Goal: Transaction & Acquisition: Purchase product/service

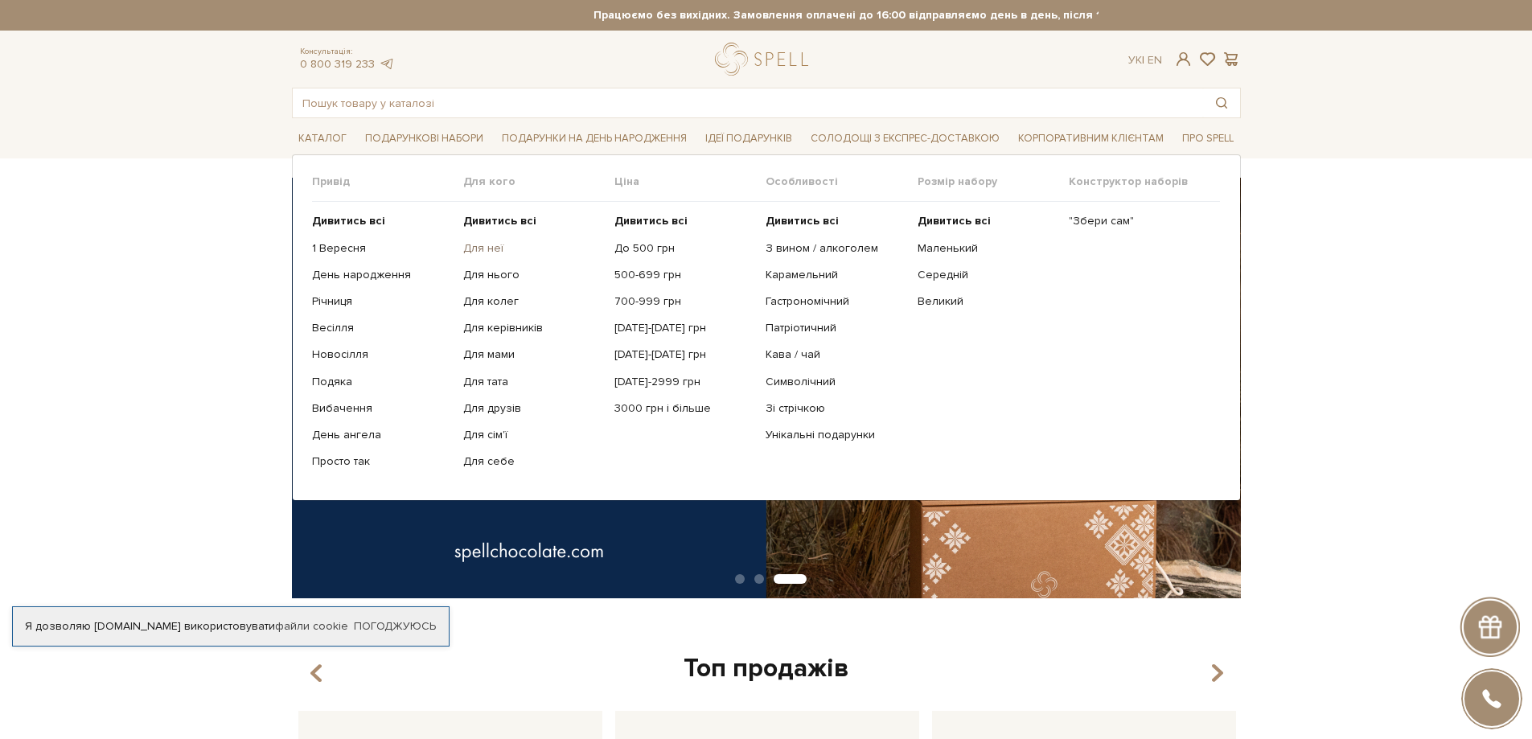
click at [487, 252] on link "Для неї" at bounding box center [532, 248] width 139 height 14
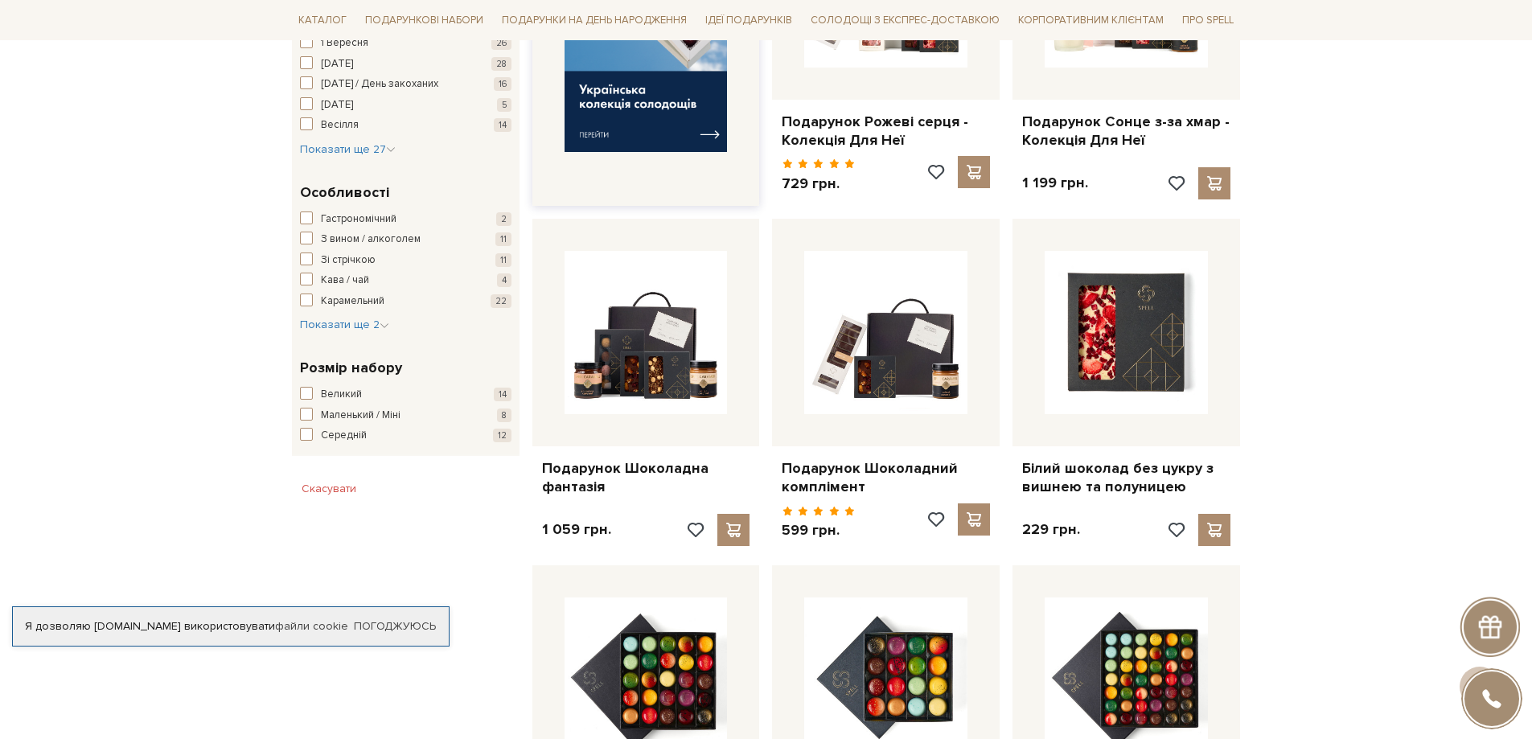
scroll to position [804, 0]
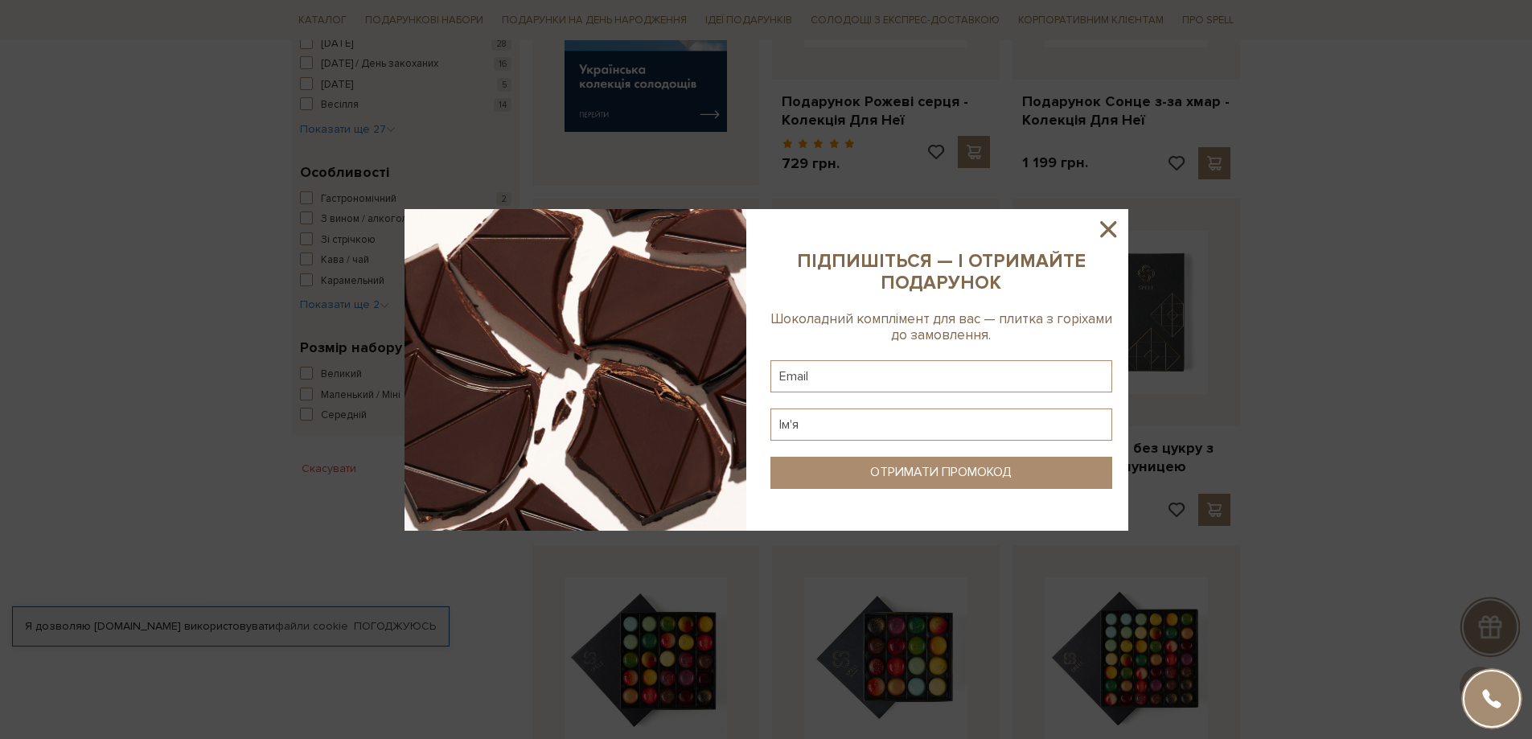
click at [1113, 228] on icon at bounding box center [1108, 229] width 27 height 27
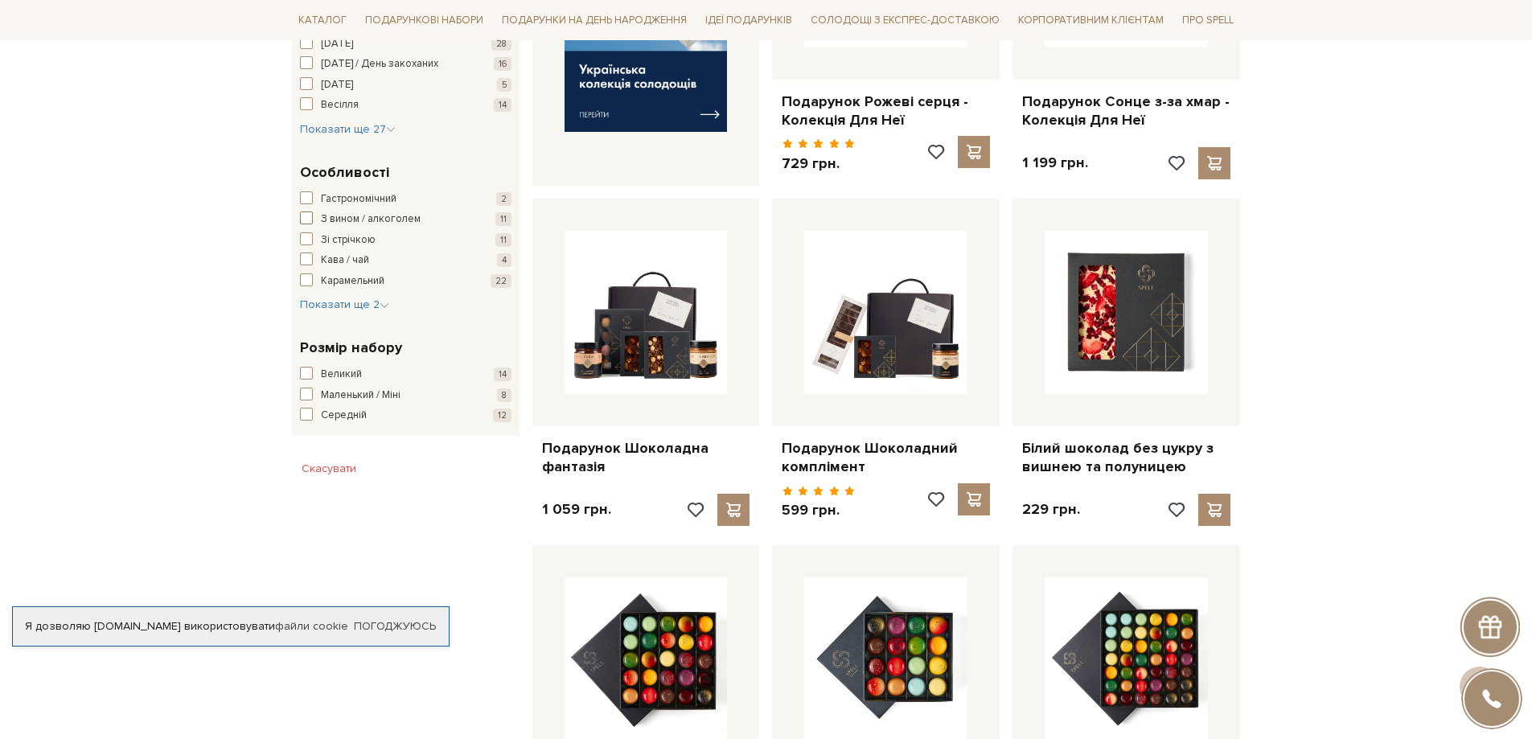
click at [307, 227] on button "З вином / алкоголем 11" at bounding box center [406, 220] width 212 height 16
